Goal: Task Accomplishment & Management: Manage account settings

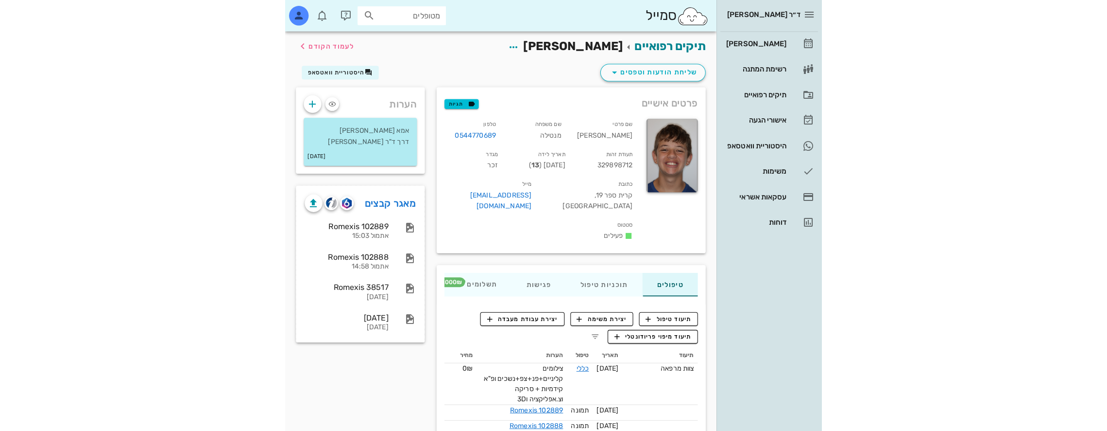
scroll to position [146, 0]
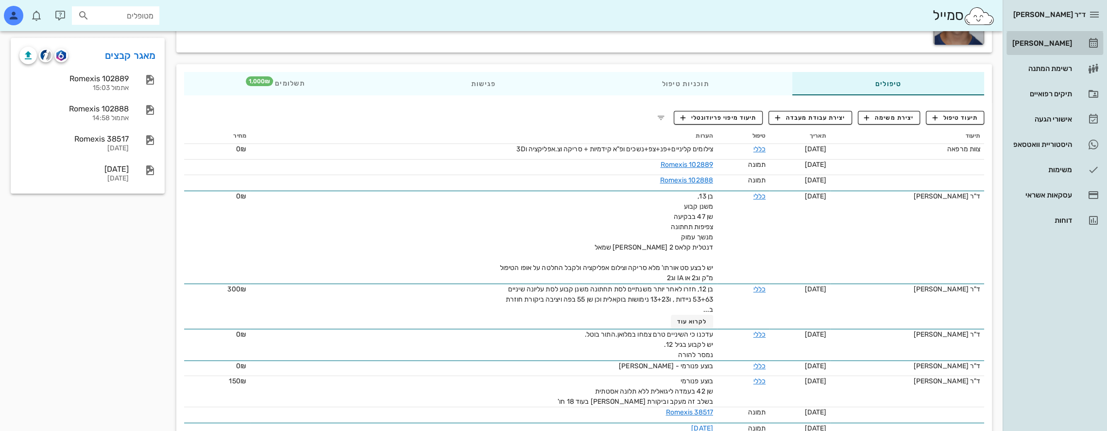
click at [532, 41] on div "[PERSON_NAME]" at bounding box center [1042, 43] width 62 height 8
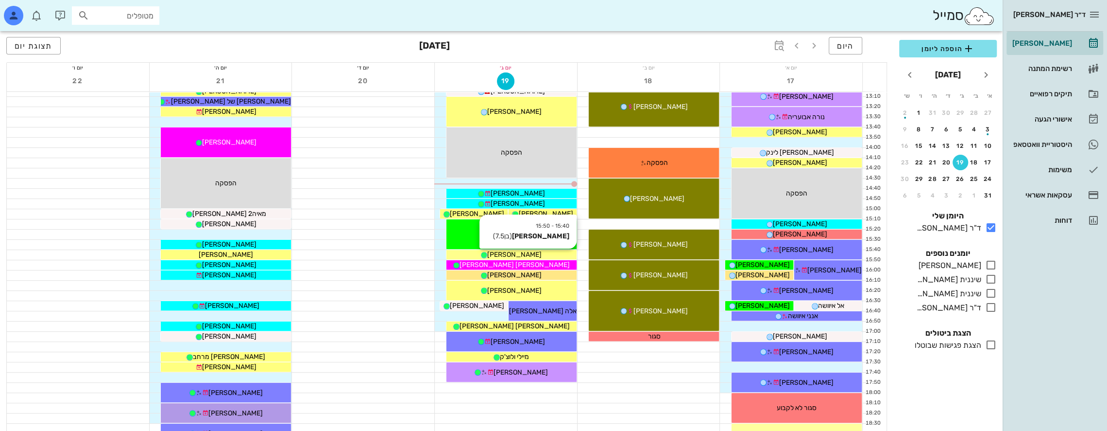
scroll to position [292, 0]
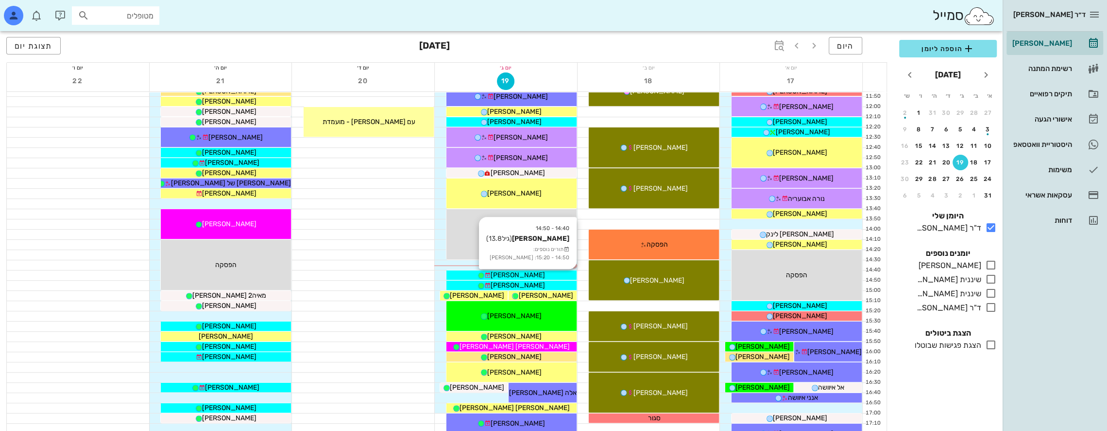
click at [532, 275] on div "[PERSON_NAME]" at bounding box center [512, 275] width 130 height 10
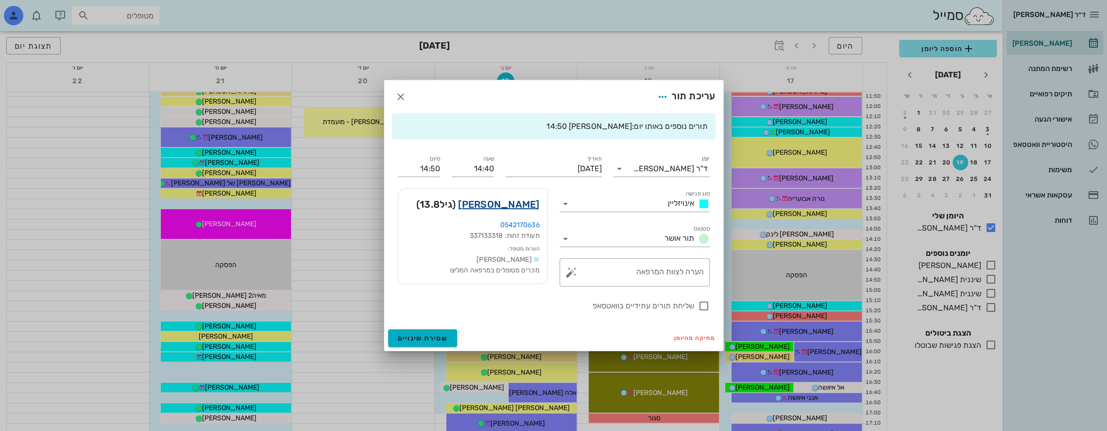
click at [521, 208] on link "[PERSON_NAME]" at bounding box center [498, 204] width 81 height 16
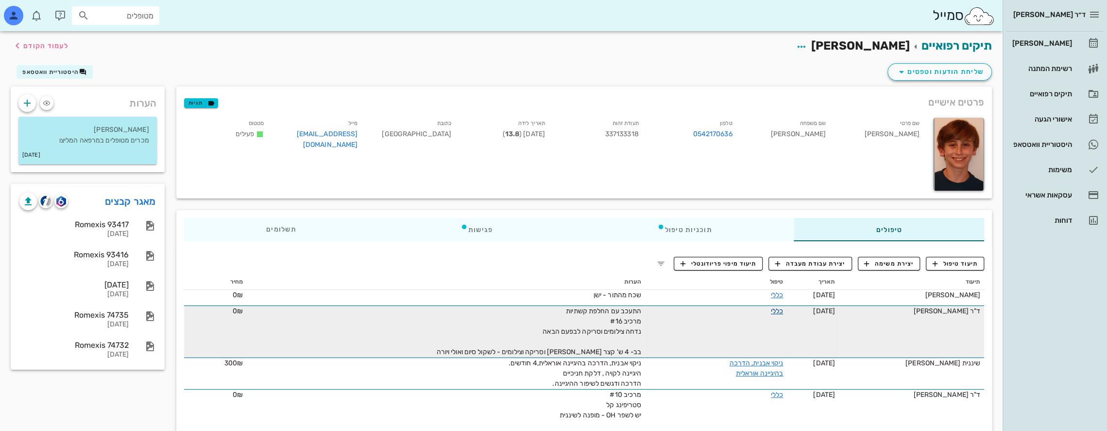
click at [532, 311] on link "כללי" at bounding box center [777, 311] width 12 height 8
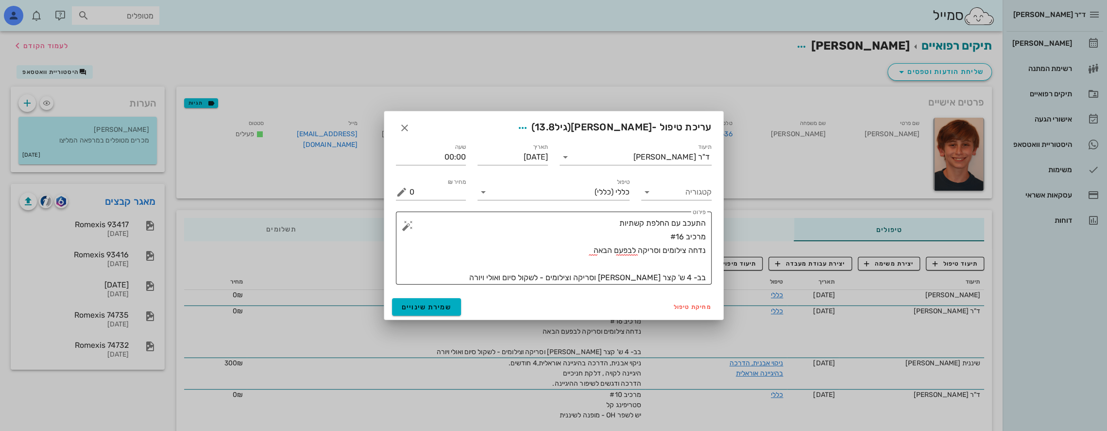
click at [532, 255] on textarea "התעכב עם החלפת קשתיות מרכיב #16 נדחה צילומים וסריקה לבפעם הבאה בב- 4 ש' קצר [PE…" at bounding box center [558, 250] width 296 height 68
type textarea "התעכב עם החלפת קשתיות מרכיב #16 נדחה צילומים וסריקה לפעם הבאה בב- 4 ש' קצר [PER…"
click at [420, 306] on span "שמירת שינויים" at bounding box center [427, 307] width 50 height 8
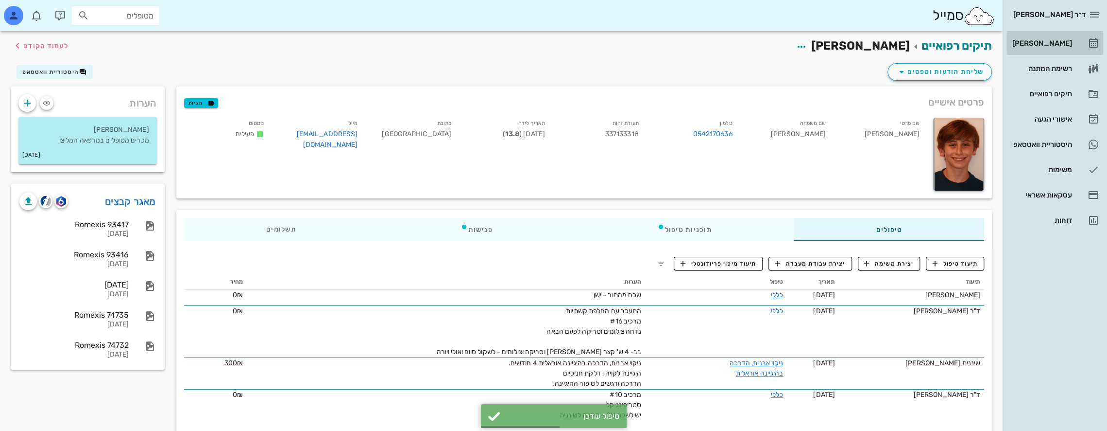
click at [532, 34] on link "[PERSON_NAME]" at bounding box center [1055, 43] width 97 height 23
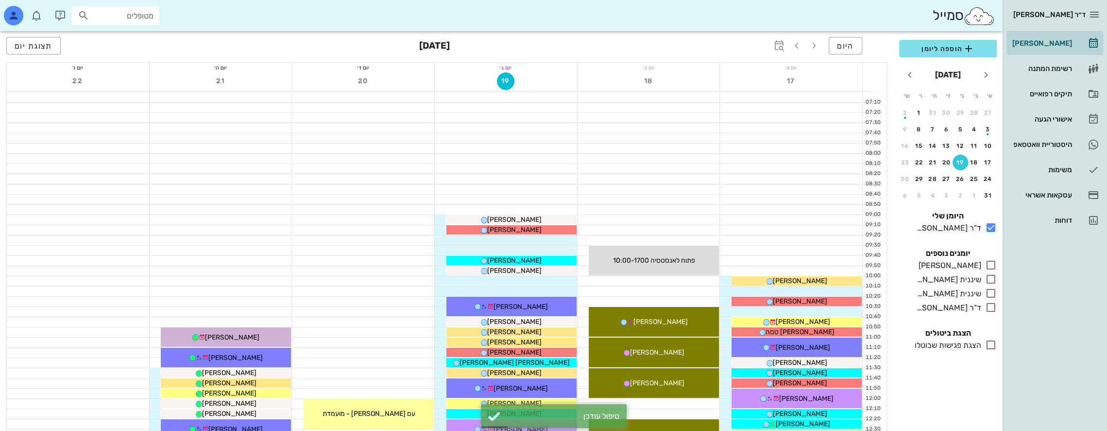
drag, startPoint x: 992, startPoint y: 262, endPoint x: 758, endPoint y: 269, distance: 233.8
click at [532, 262] on icon at bounding box center [992, 265] width 12 height 12
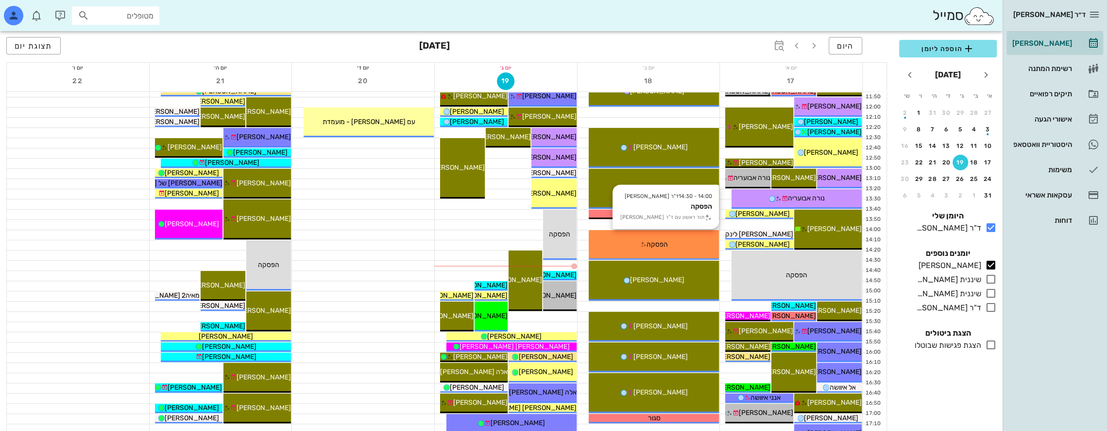
scroll to position [292, 0]
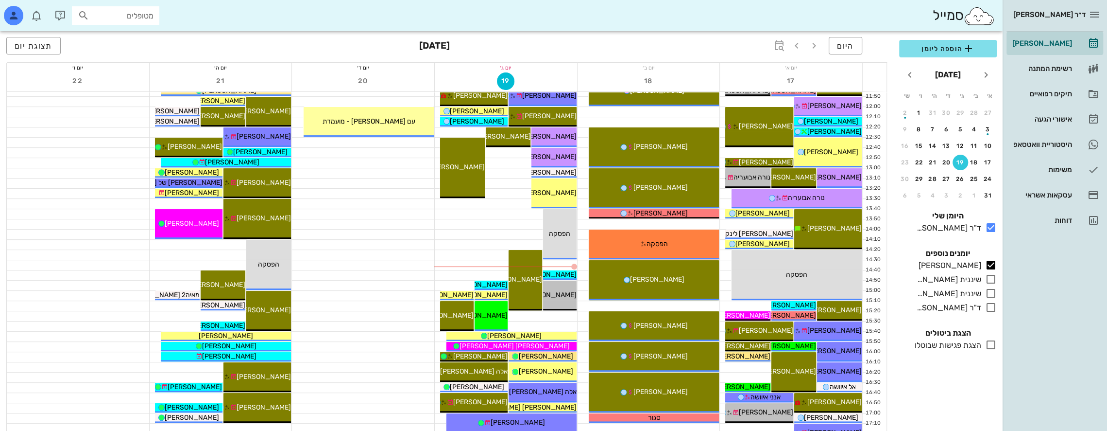
click at [130, 13] on input "מטופלים" at bounding box center [122, 15] width 62 height 13
type input "[PERSON_NAME]"
click at [141, 40] on div "[PERSON_NAME] 337031579" at bounding box center [98, 37] width 107 height 8
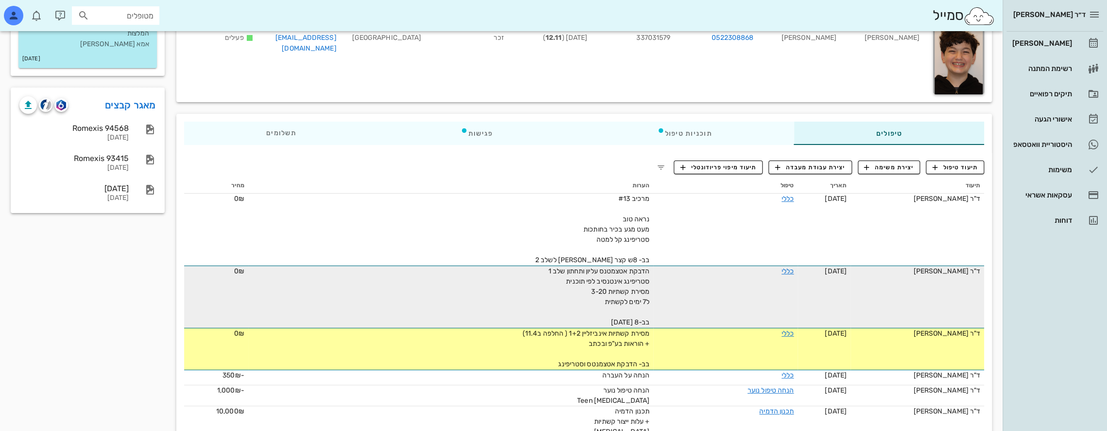
scroll to position [97, 0]
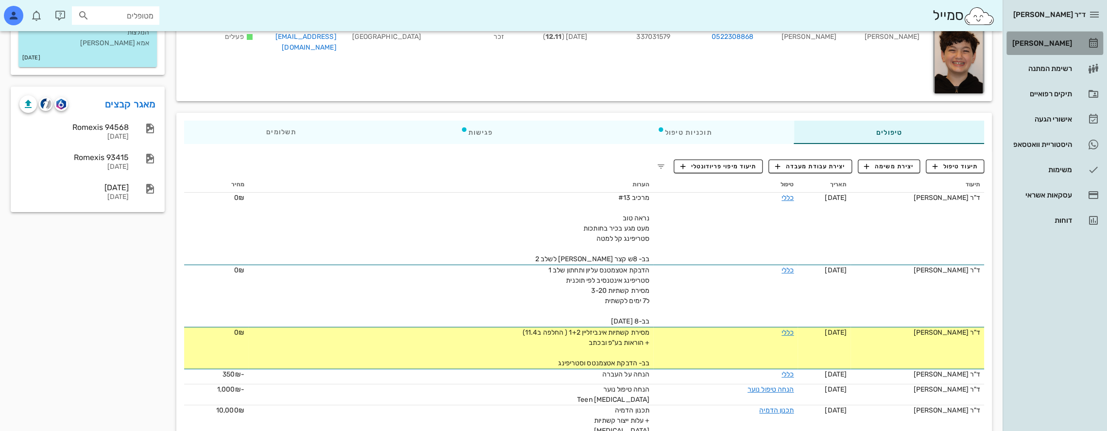
click at [532, 41] on div "[PERSON_NAME]" at bounding box center [1042, 43] width 62 height 8
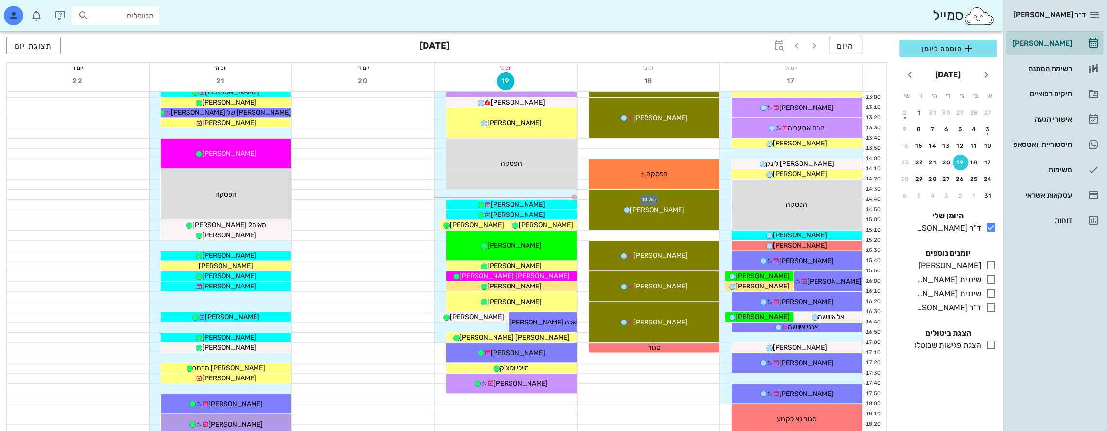
scroll to position [389, 0]
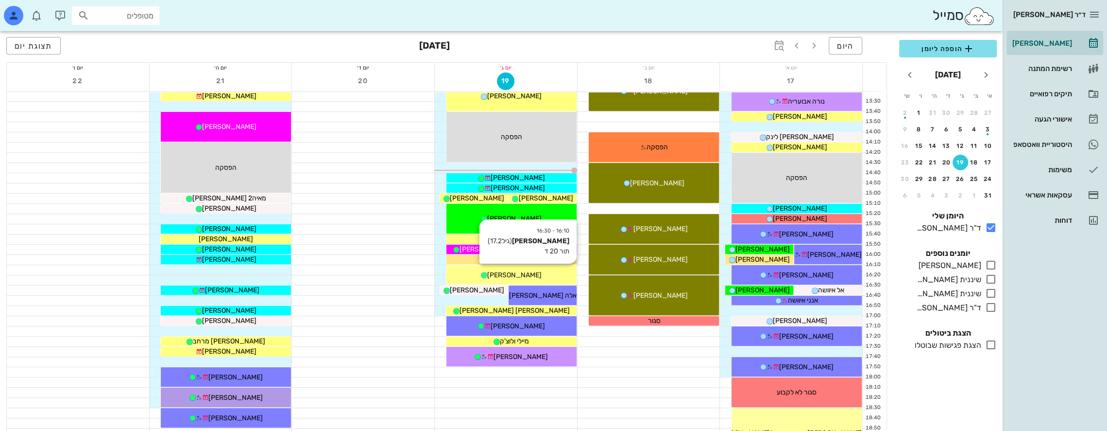
click at [532, 271] on div "[PERSON_NAME]" at bounding box center [512, 275] width 130 height 10
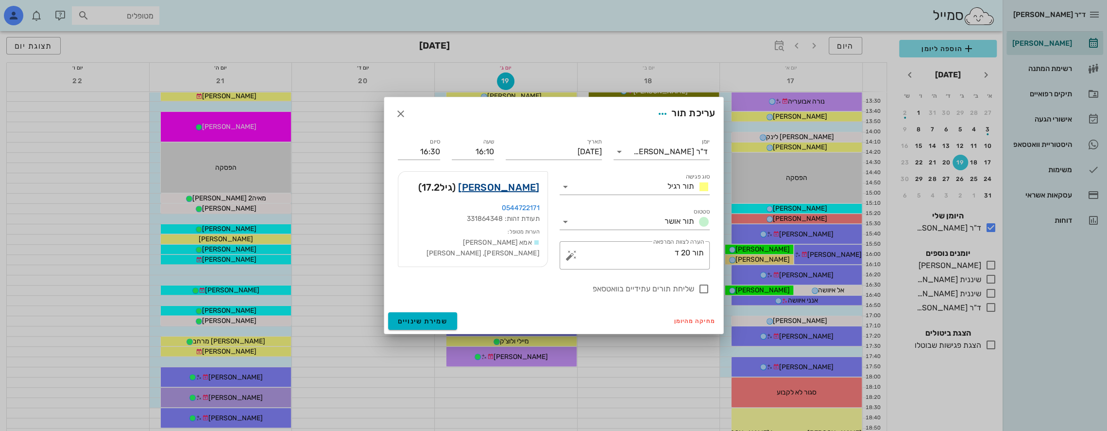
click at [514, 187] on link "[PERSON_NAME]" at bounding box center [498, 187] width 81 height 16
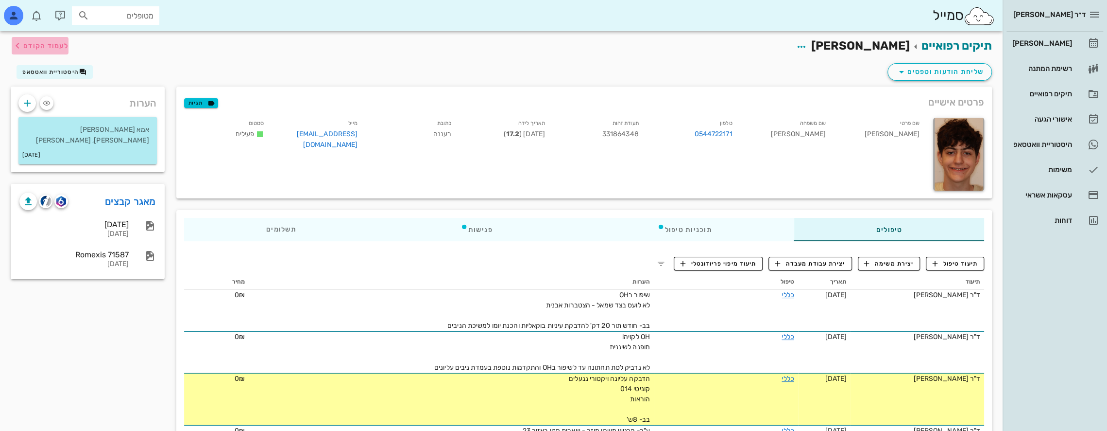
click at [50, 43] on span "לעמוד הקודם" at bounding box center [45, 46] width 45 height 8
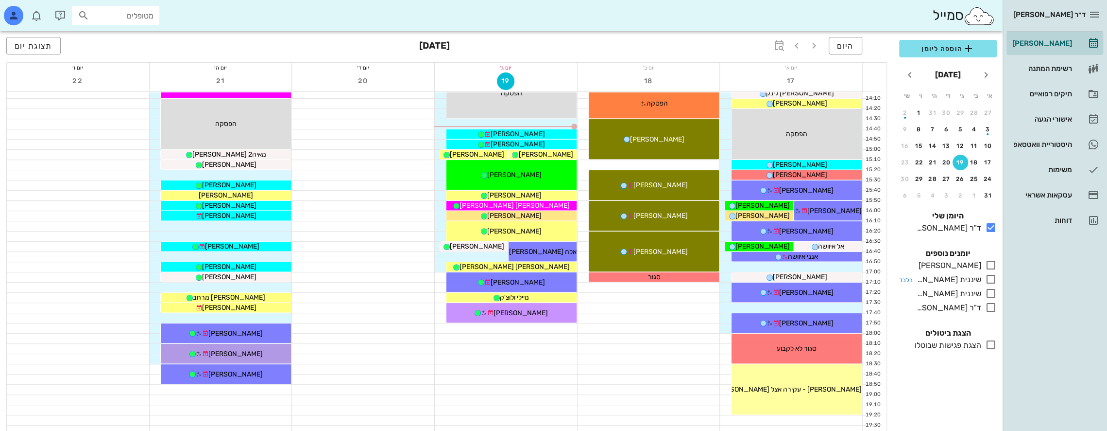
scroll to position [437, 0]
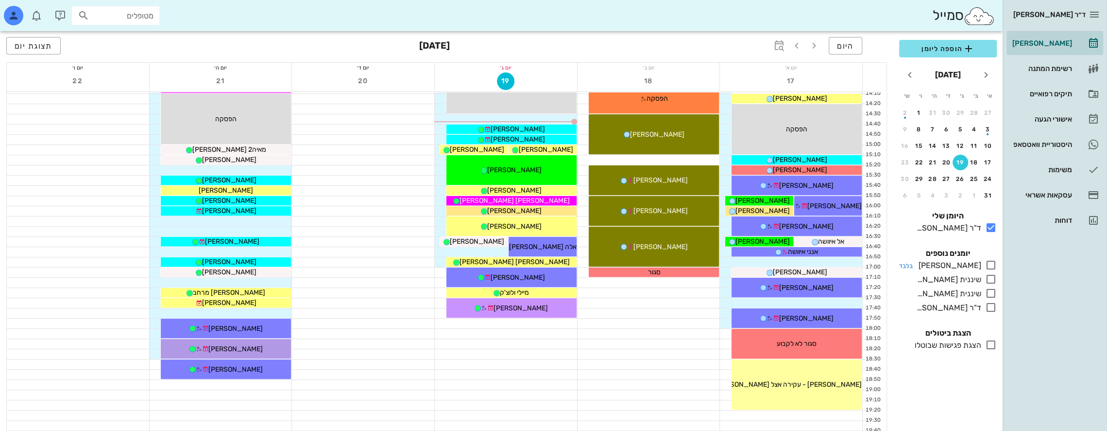
click at [532, 264] on icon at bounding box center [992, 265] width 12 height 12
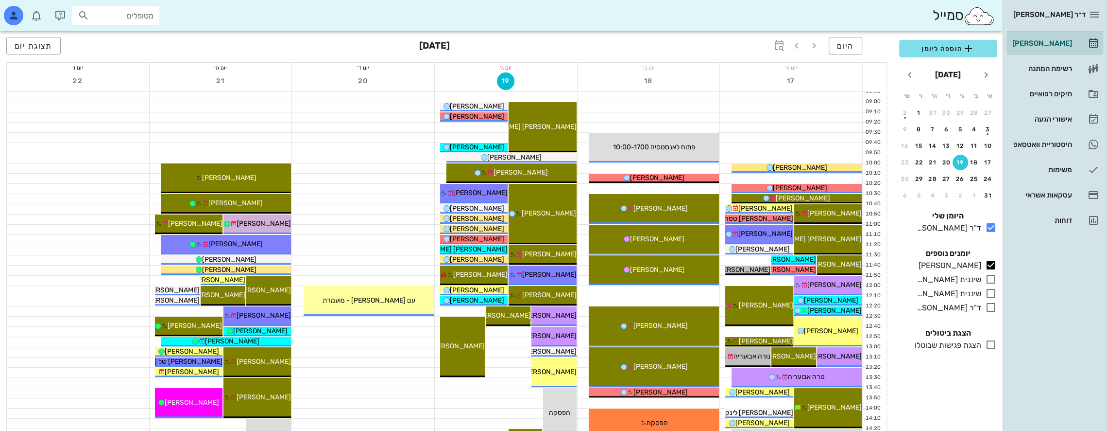
scroll to position [97, 0]
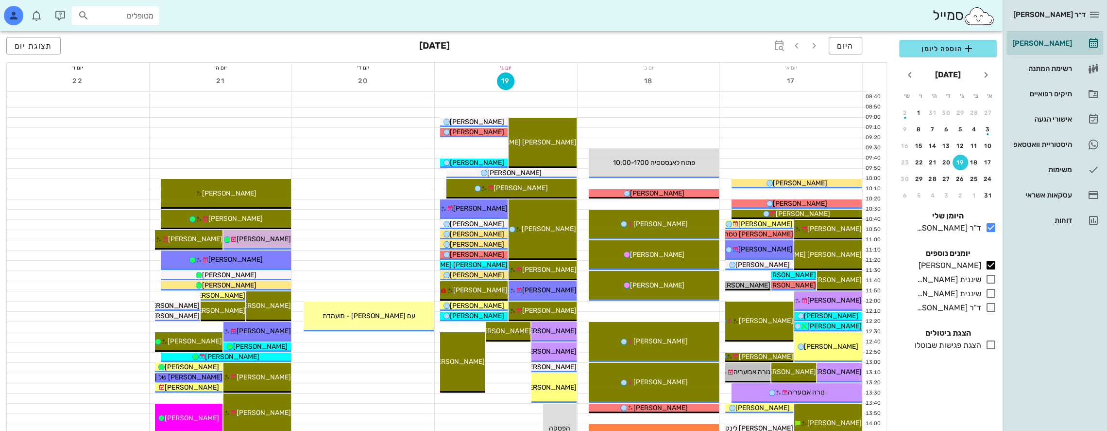
click at [532, 41] on div "היום [DATE] תצוגת יום" at bounding box center [446, 46] width 881 height 31
click at [137, 15] on input "text" at bounding box center [122, 15] width 62 height 13
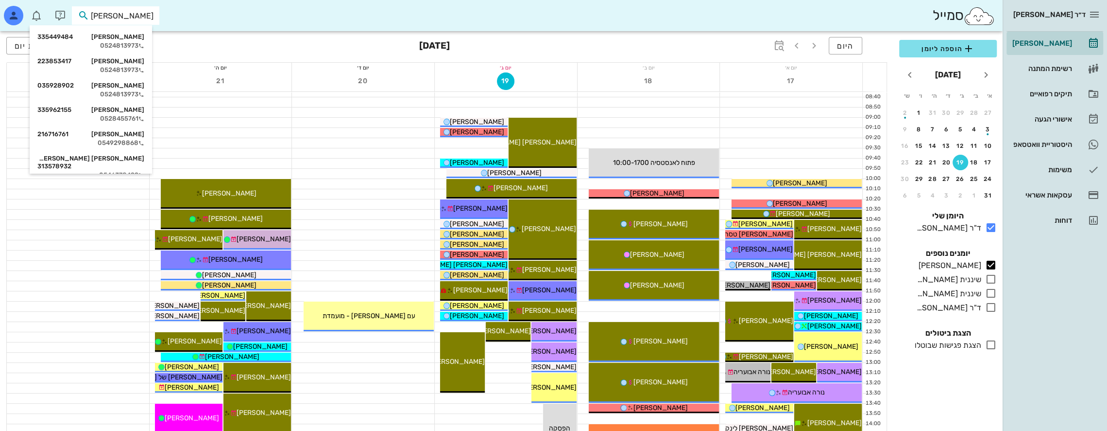
type input "[PERSON_NAME] י"
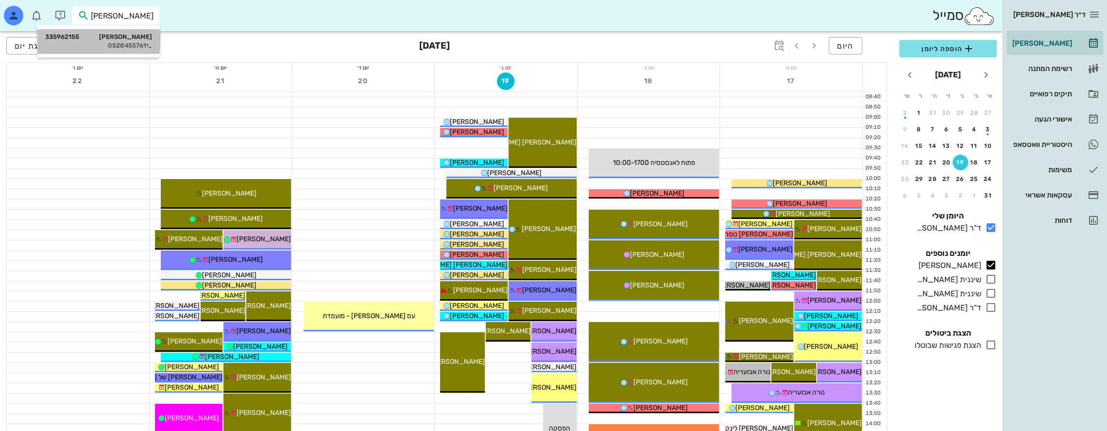
click at [139, 37] on div "[PERSON_NAME] 335962155" at bounding box center [98, 37] width 107 height 8
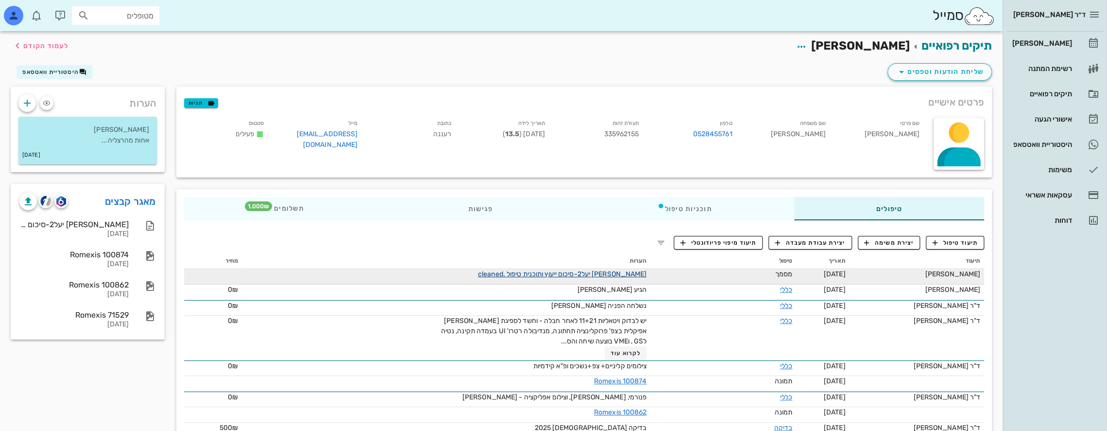
click at [532, 271] on link "[PERSON_NAME] יעל2-סיכום ייעוץ ותוכנית טיפול .cleaned" at bounding box center [562, 274] width 169 height 8
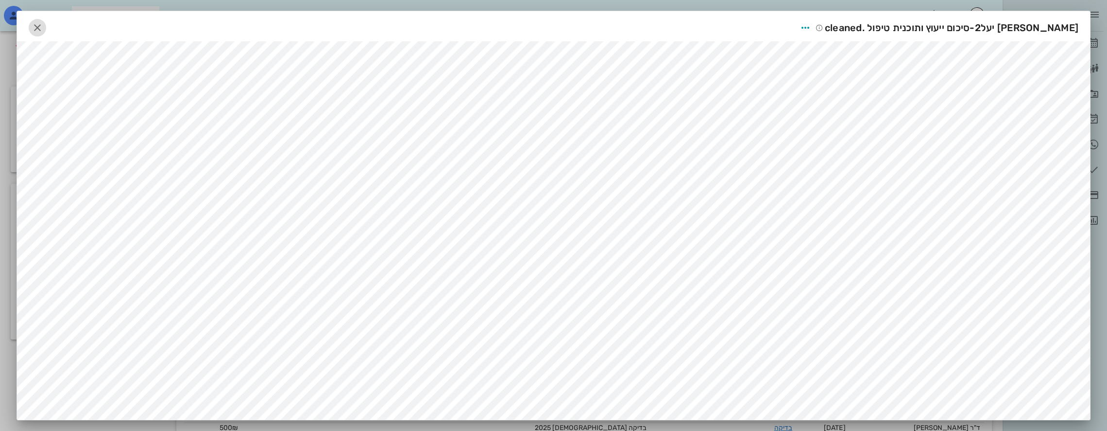
click at [41, 27] on icon "button" at bounding box center [38, 28] width 12 height 12
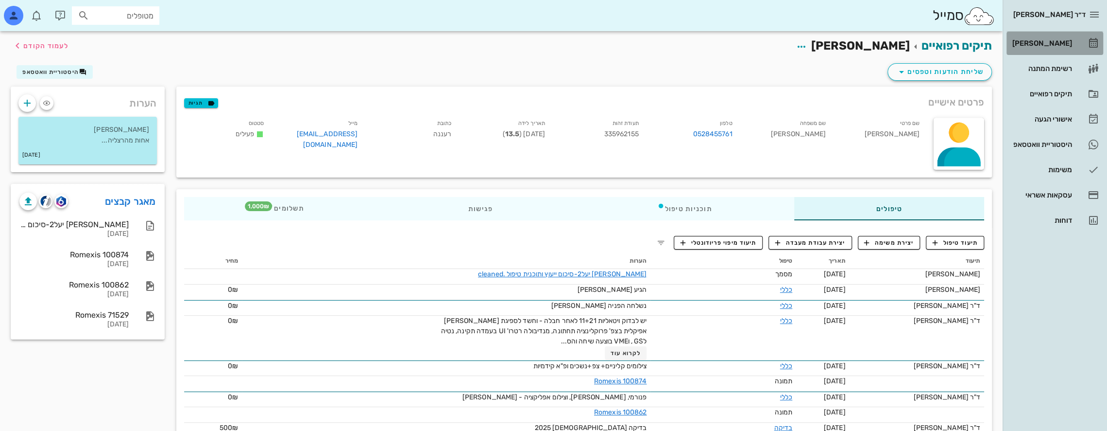
click at [532, 46] on div "[PERSON_NAME]" at bounding box center [1042, 43] width 62 height 8
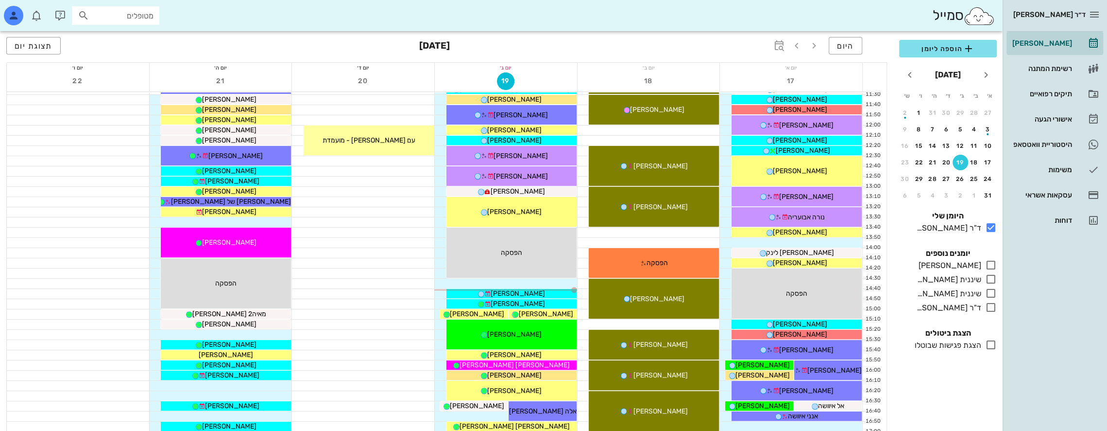
scroll to position [292, 0]
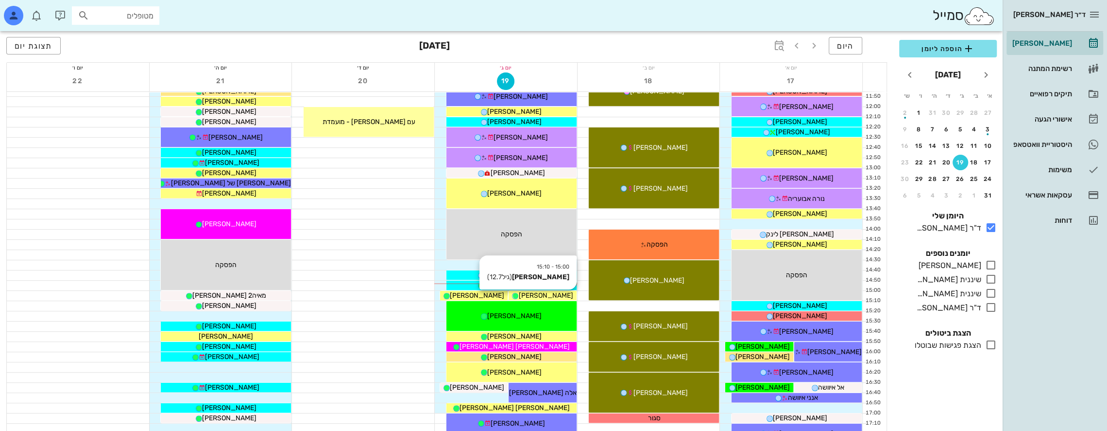
click at [532, 293] on span "[PERSON_NAME]" at bounding box center [546, 295] width 54 height 8
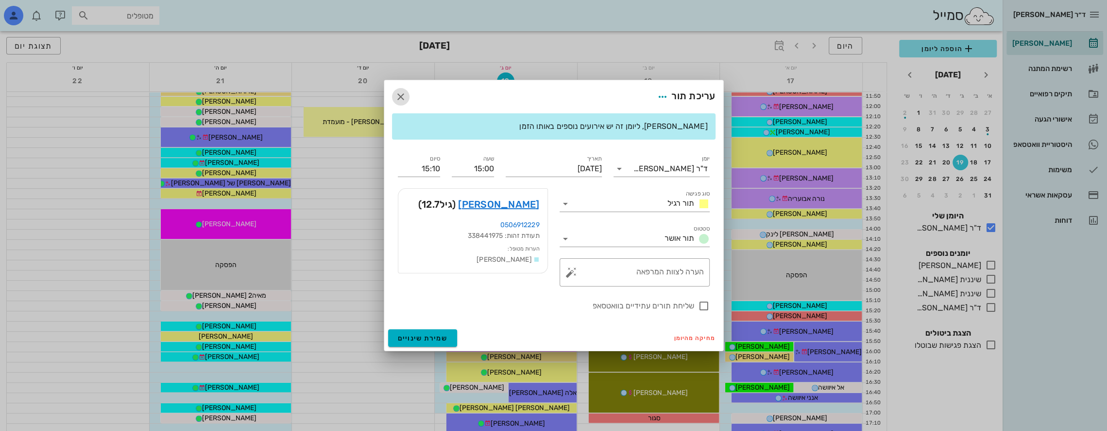
click at [401, 95] on icon "button" at bounding box center [401, 97] width 12 height 12
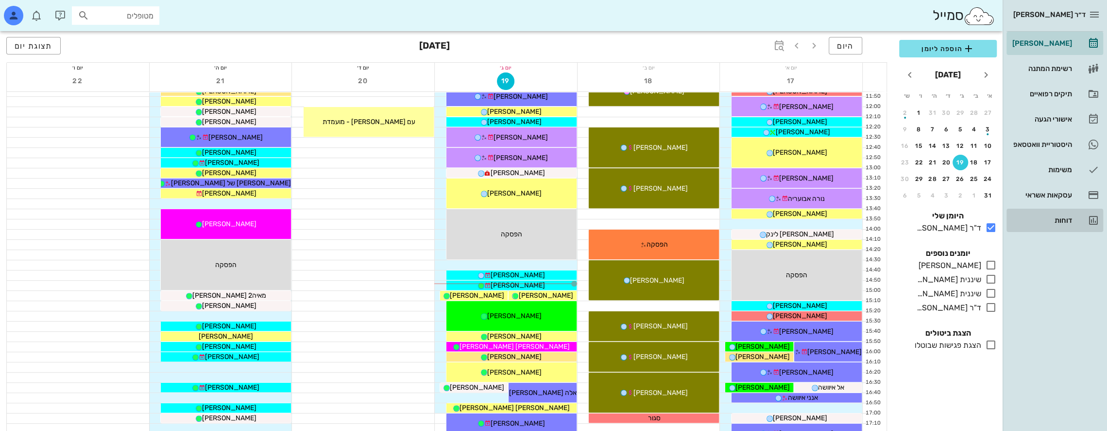
click at [532, 218] on div "דוחות" at bounding box center [1042, 220] width 62 height 8
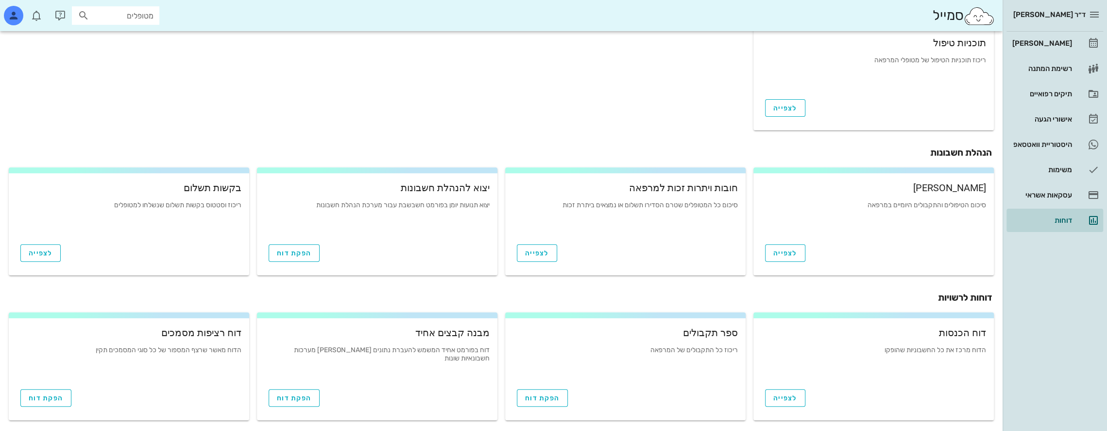
scroll to position [288, 0]
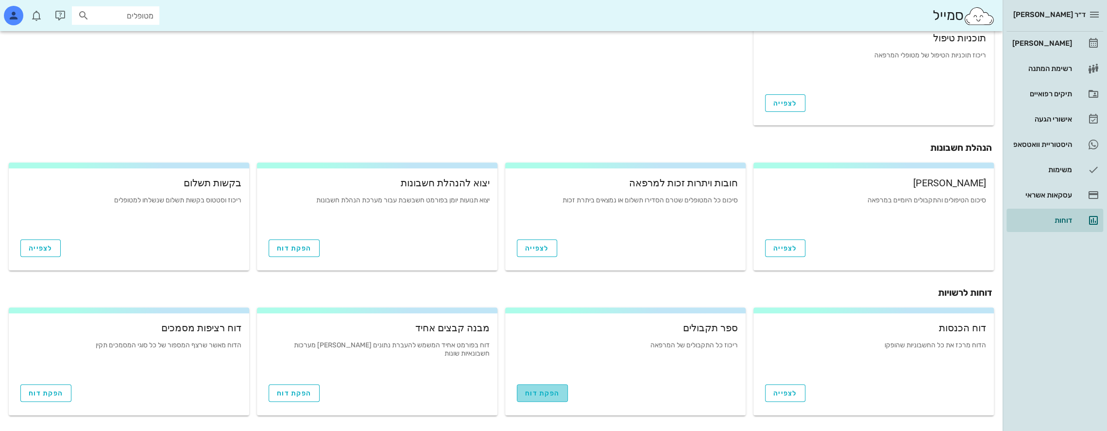
click at [532, 393] on span "הפקת דוח" at bounding box center [542, 393] width 35 height 8
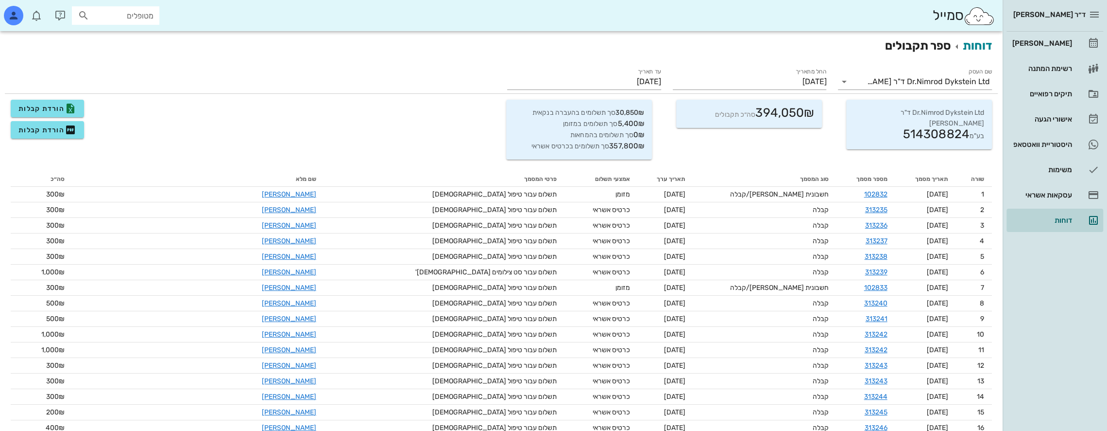
drag, startPoint x: 1046, startPoint y: 21, endPoint x: 1055, endPoint y: 23, distance: 9.3
click at [532, 40] on div "[PERSON_NAME]" at bounding box center [1042, 43] width 62 height 8
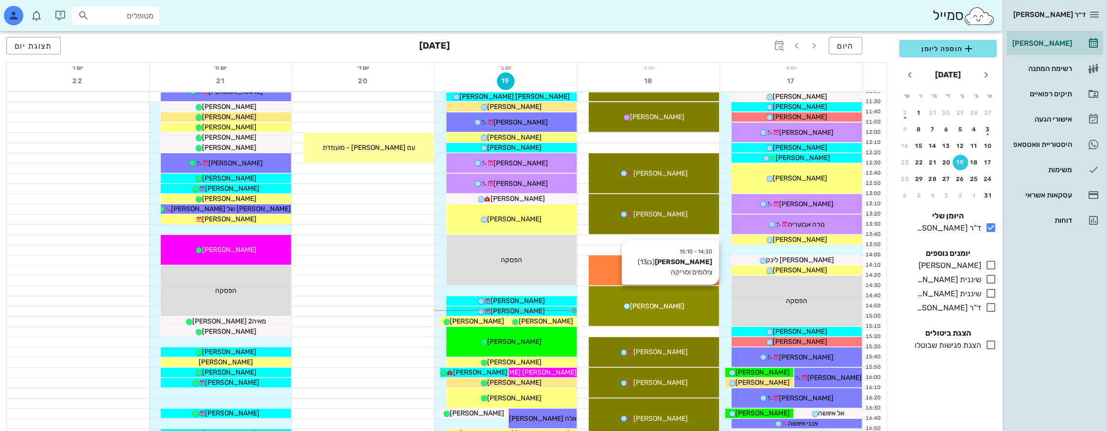
scroll to position [292, 0]
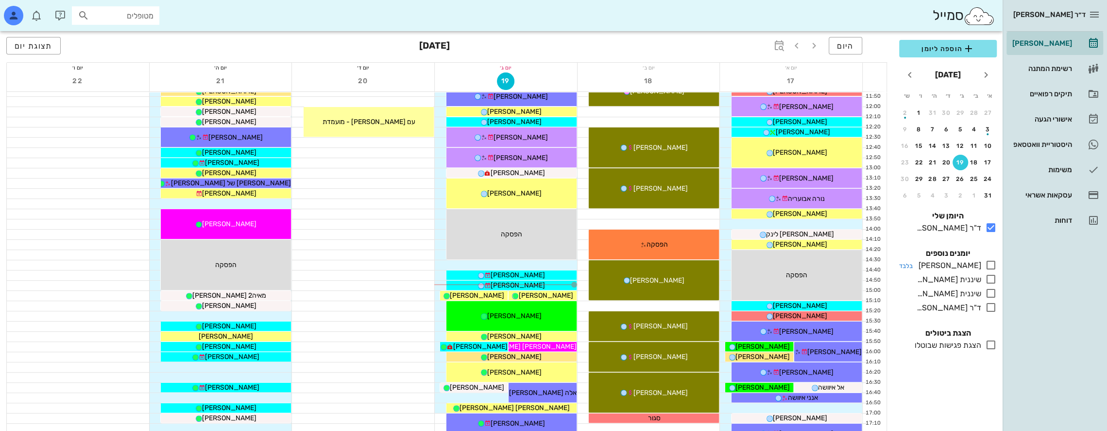
click at [532, 261] on icon at bounding box center [992, 265] width 12 height 12
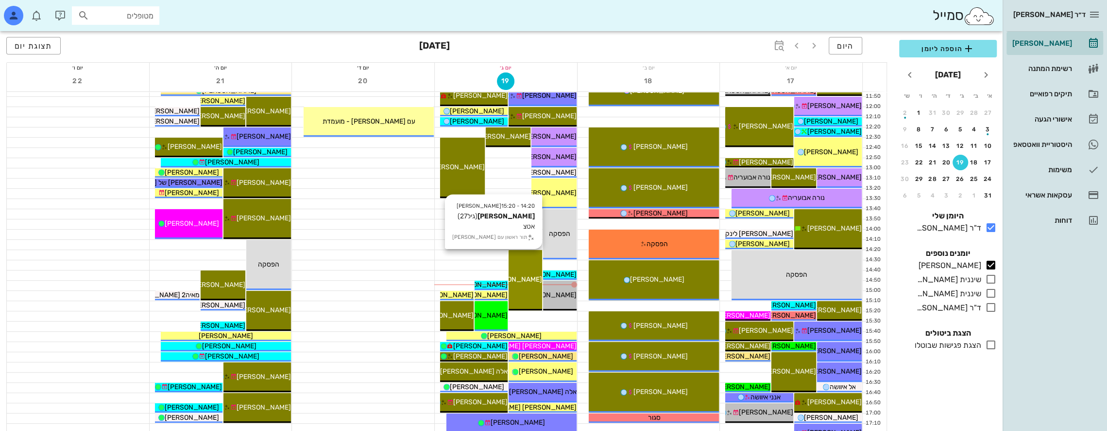
click at [528, 264] on div "14:20 - 15:20 [PERSON_NAME] (גיל 27 ) אטצ תור ראשון עם [PERSON_NAME]" at bounding box center [526, 280] width 34 height 60
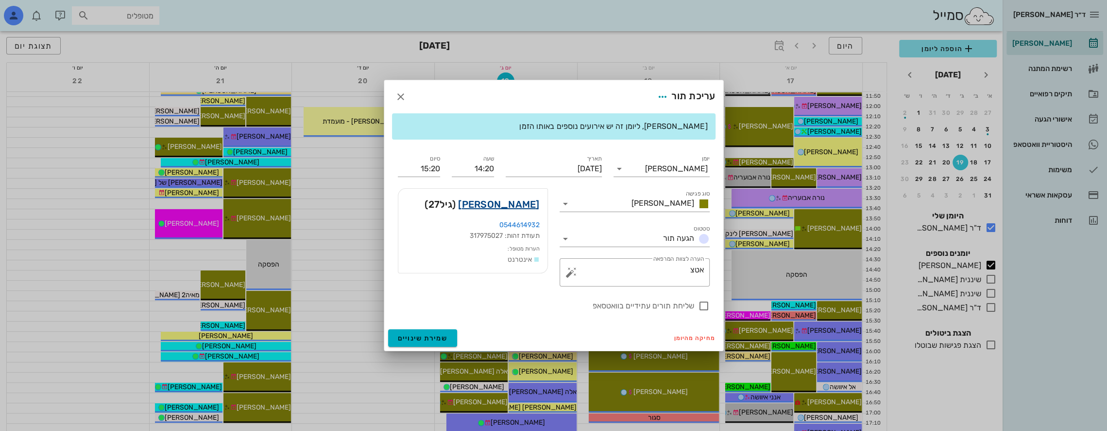
click at [519, 204] on link "[PERSON_NAME]" at bounding box center [498, 204] width 81 height 16
